Goal: Transaction & Acquisition: Purchase product/service

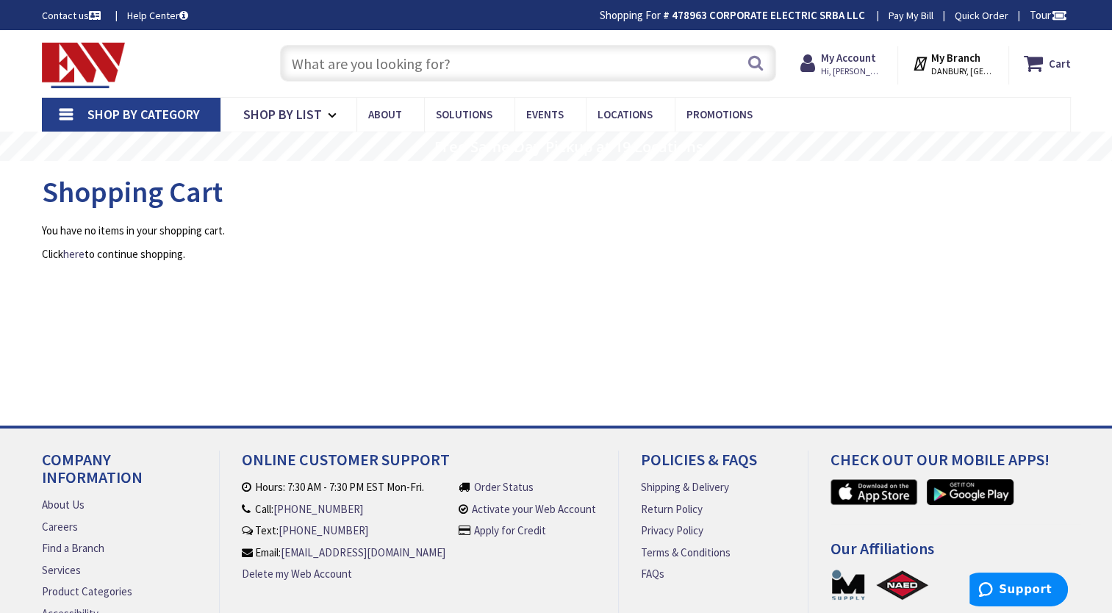
click at [379, 61] on input "text" at bounding box center [528, 63] width 496 height 37
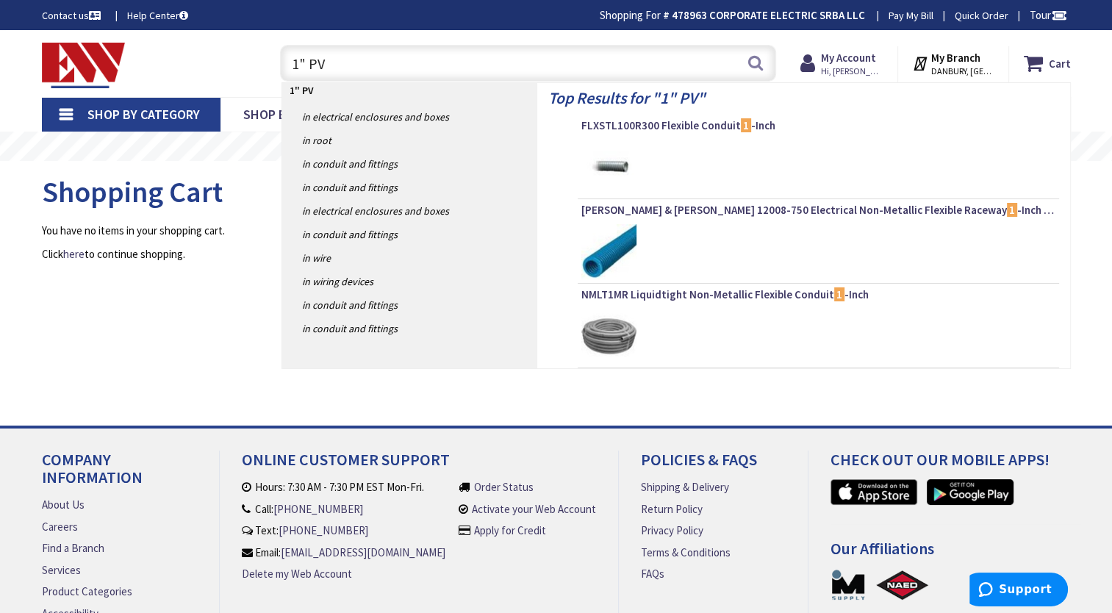
type input "1" PVC"
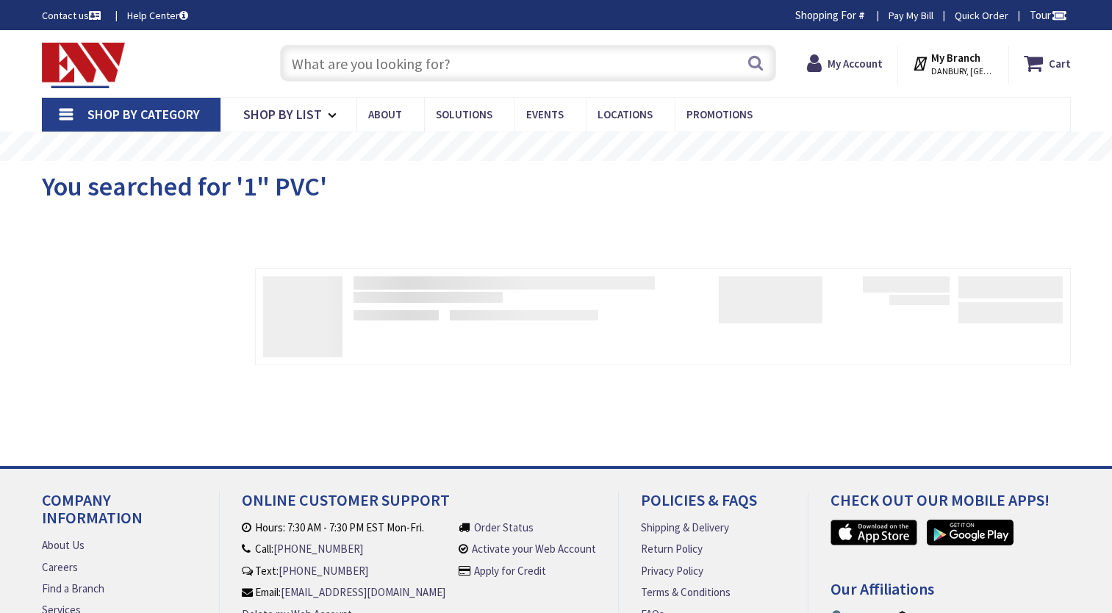
type input "CT-[STREET_ADDRESS]"
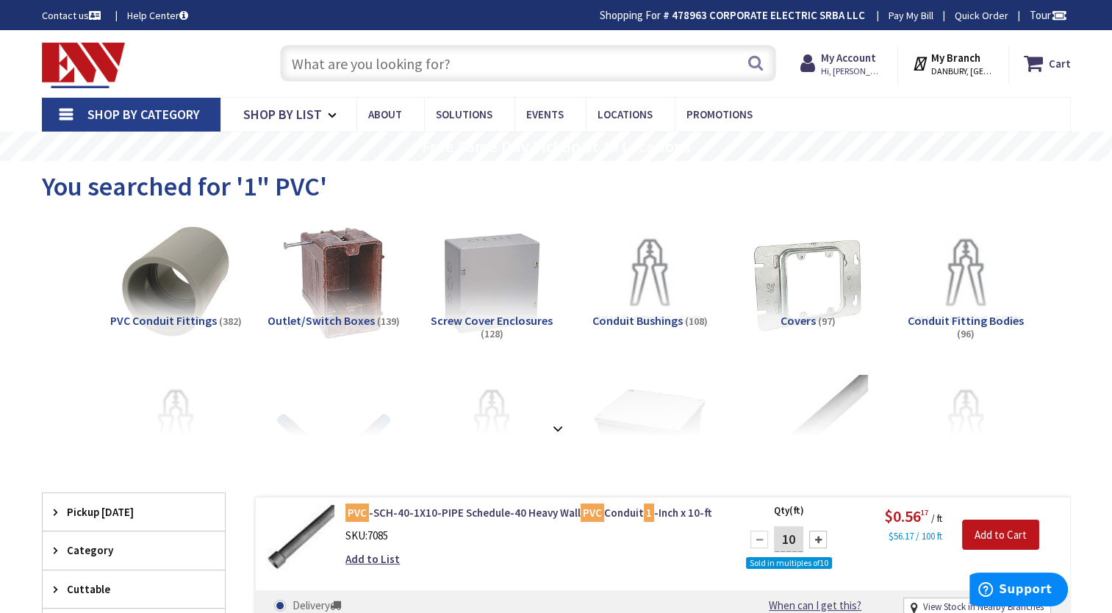
click at [361, 66] on input "text" at bounding box center [528, 63] width 496 height 37
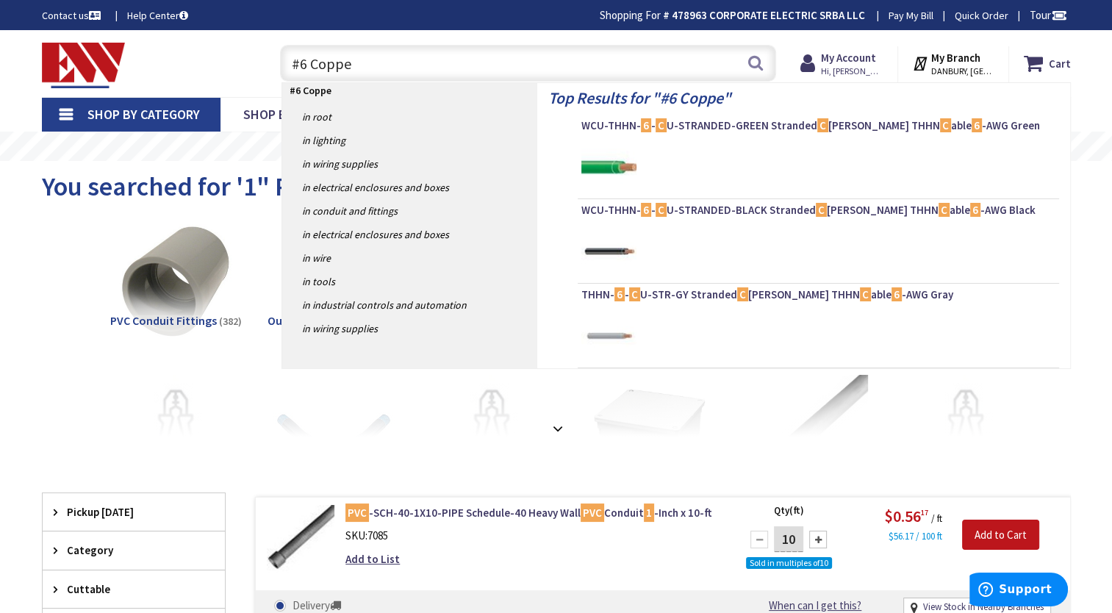
type input "#6 Copper"
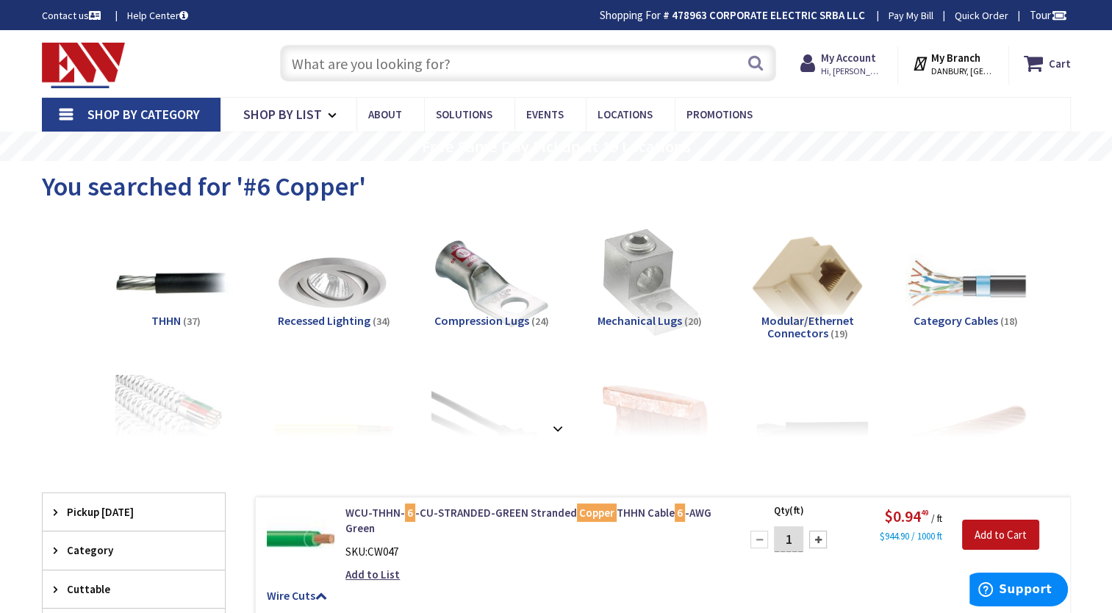
click at [372, 63] on input "text" at bounding box center [528, 63] width 496 height 37
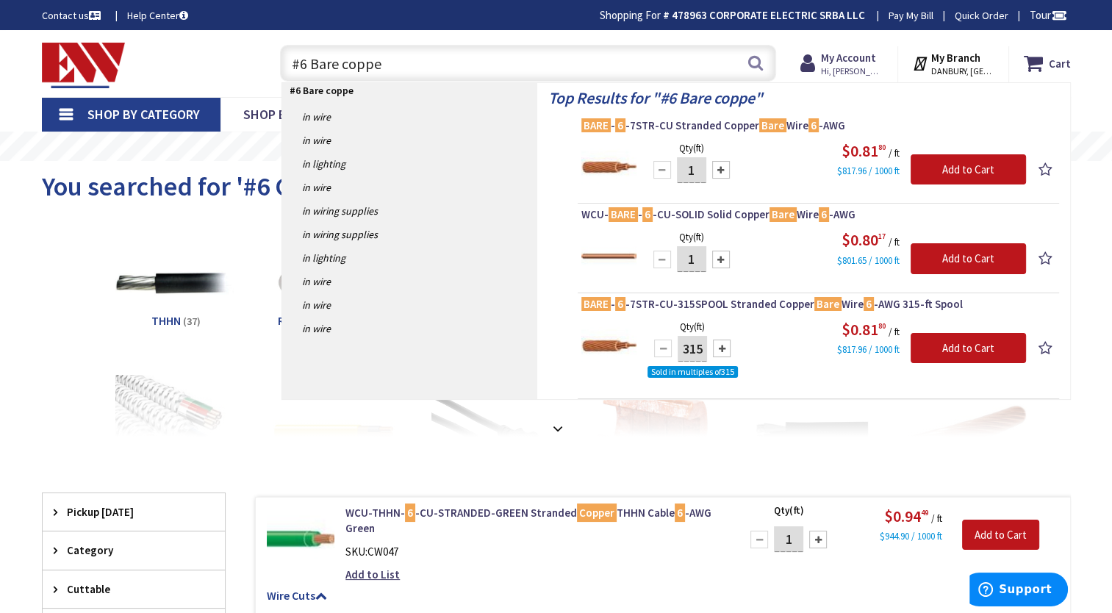
type input "#6 Bare copper"
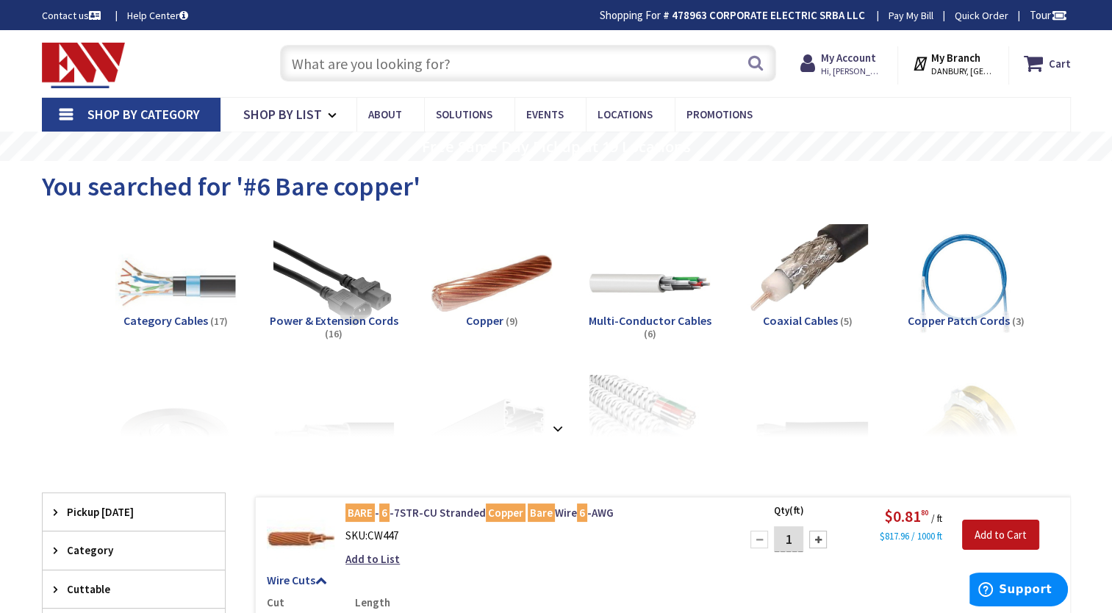
click at [417, 66] on input "text" at bounding box center [528, 63] width 496 height 37
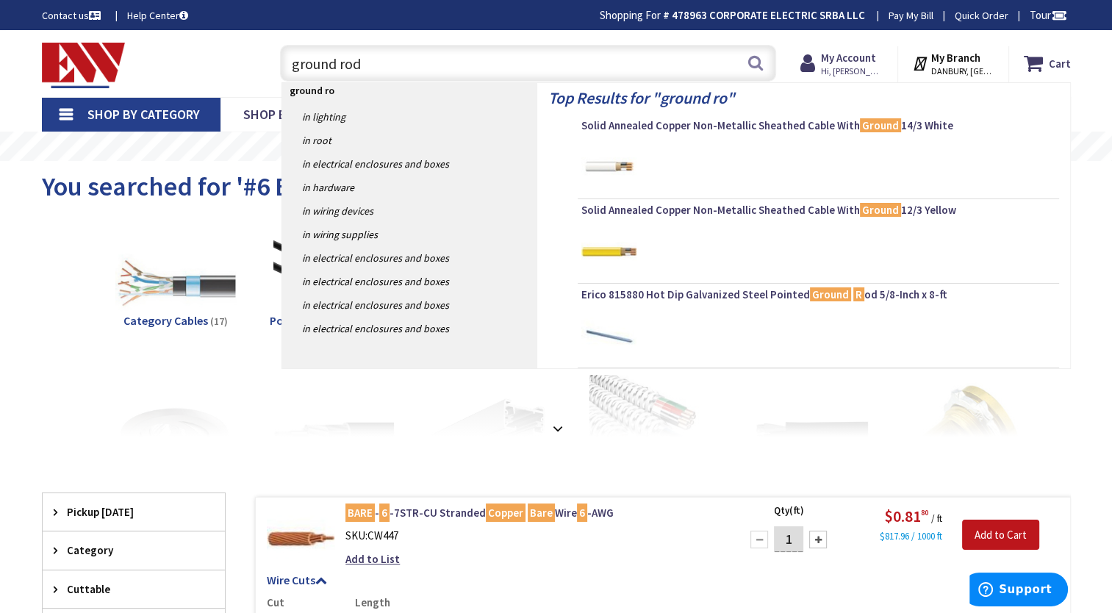
type input "ground rods"
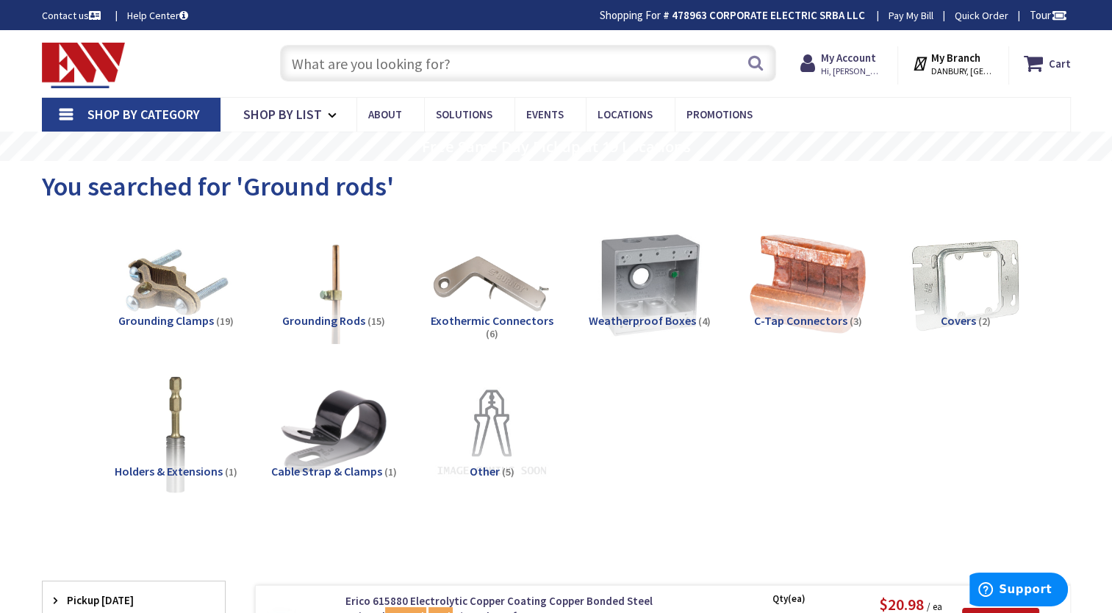
click at [388, 61] on input "text" at bounding box center [528, 63] width 496 height 37
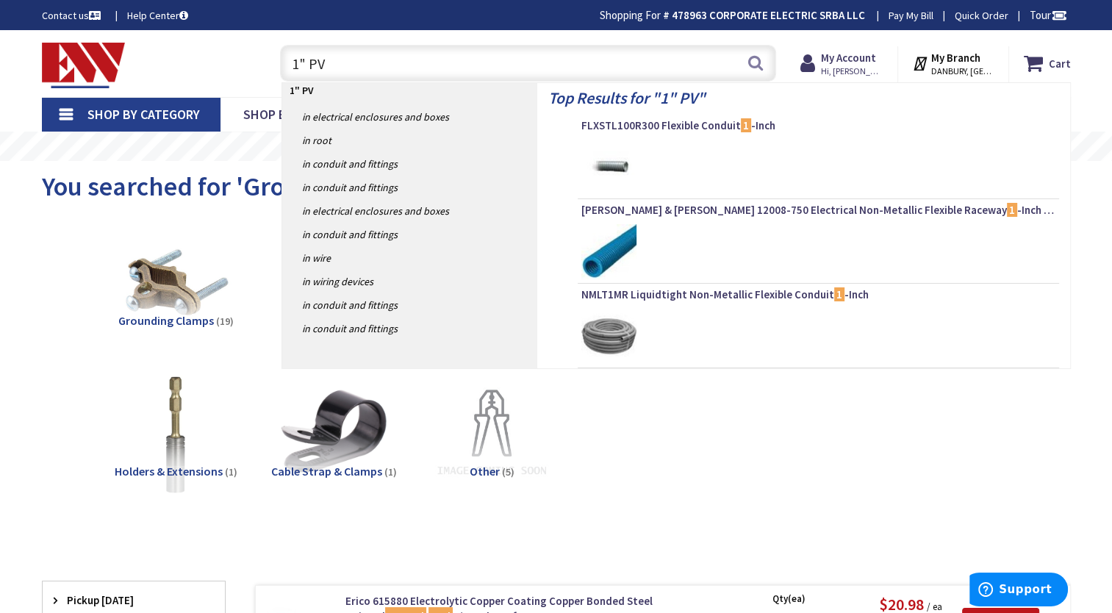
type input "1" PVC"
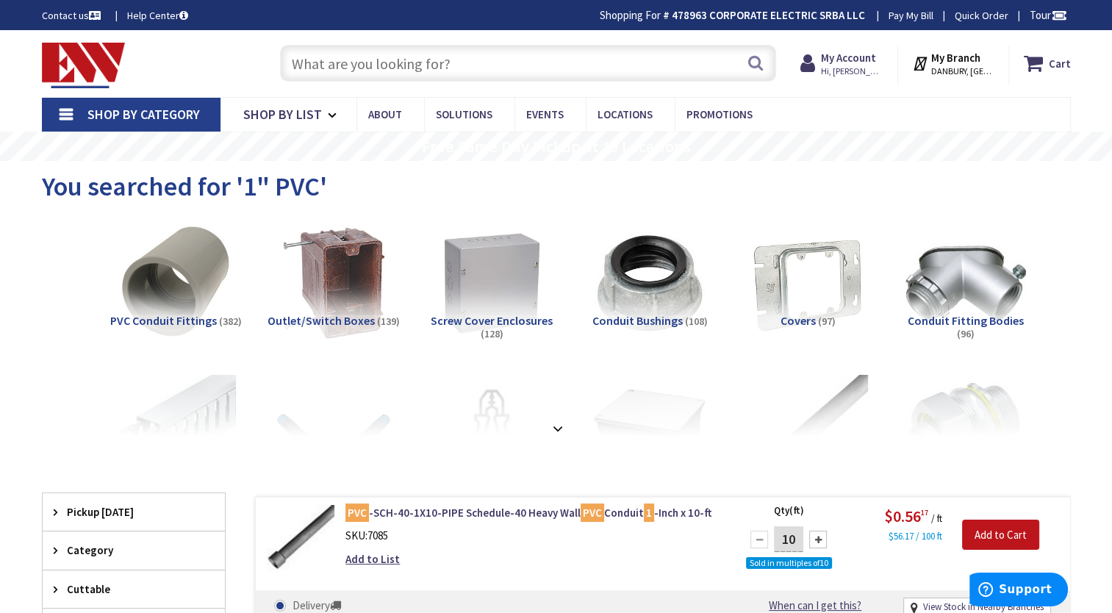
click at [412, 61] on input "text" at bounding box center [528, 63] width 496 height 37
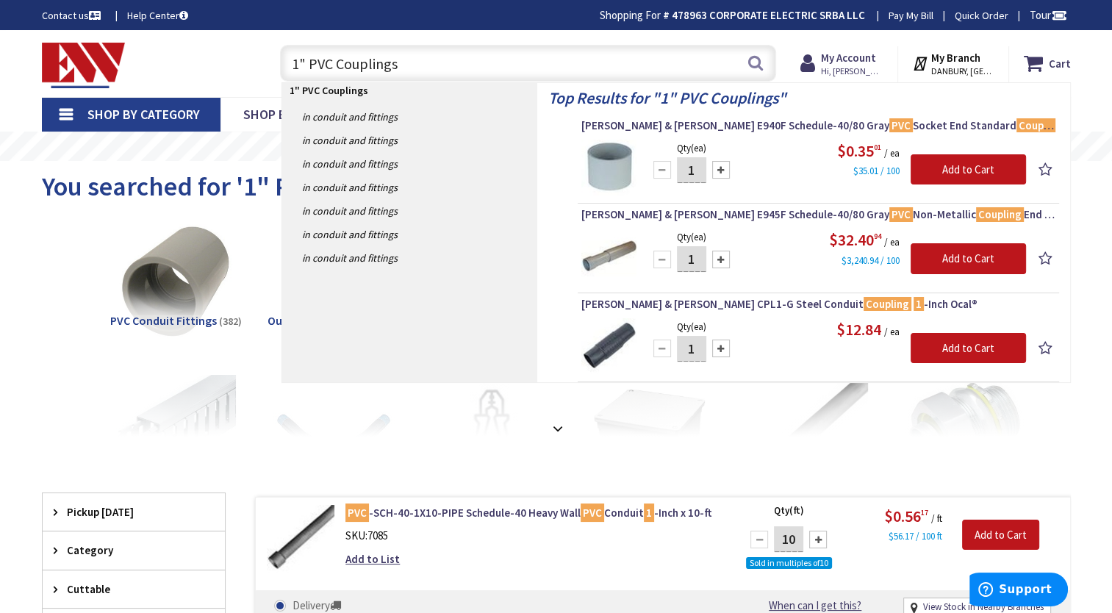
click at [428, 68] on input "1" PVC Couplings" at bounding box center [528, 63] width 496 height 37
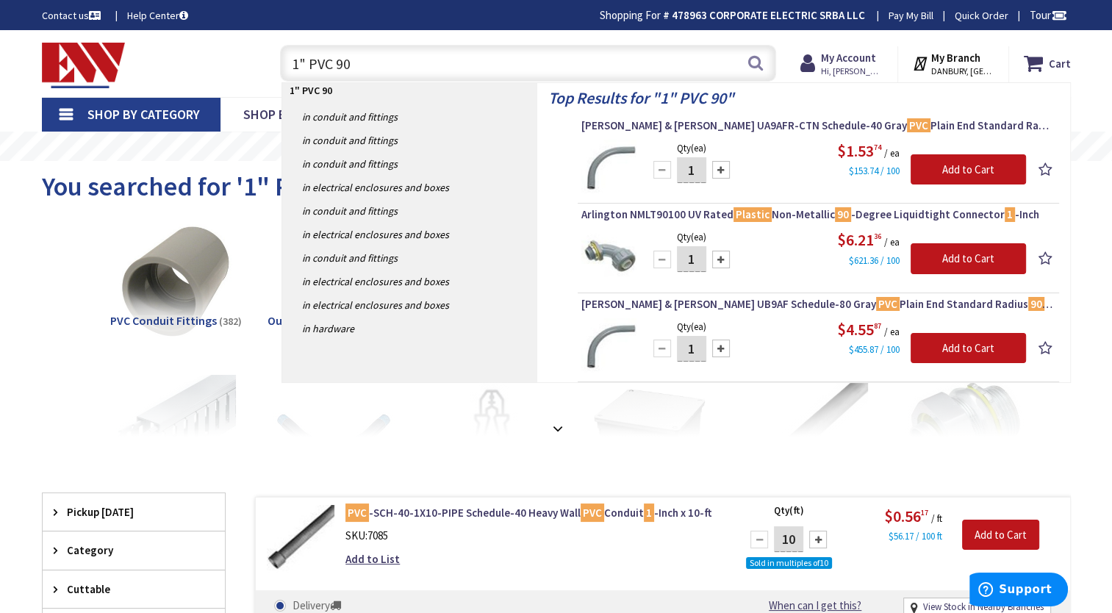
click at [437, 57] on input "1" PVC 90" at bounding box center [528, 63] width 496 height 37
type input "1"
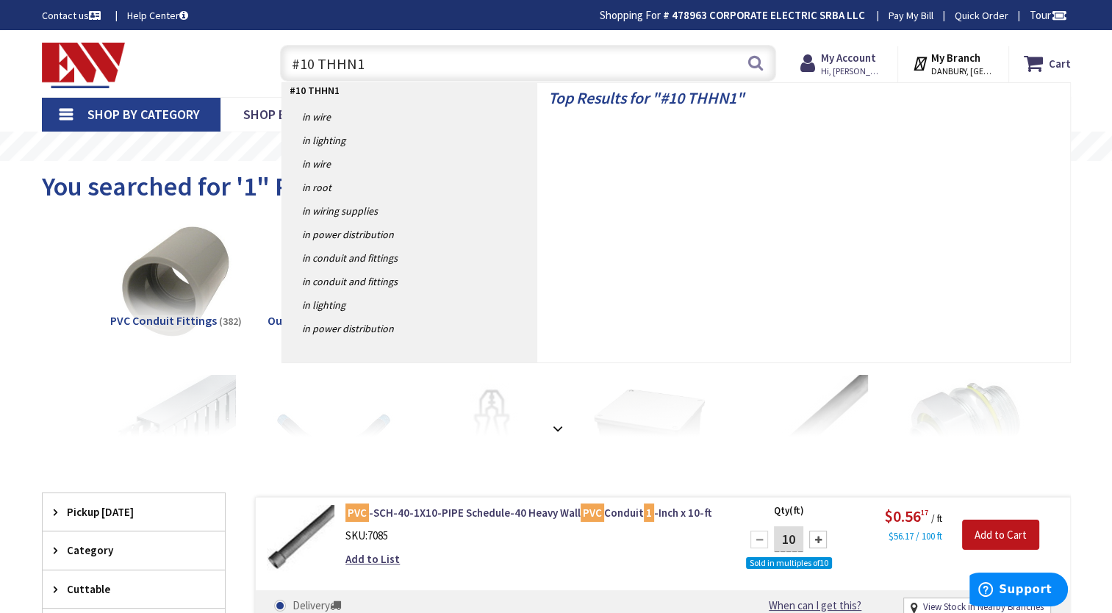
type input "#10 THHN1"
